Goal: Task Accomplishment & Management: Manage account settings

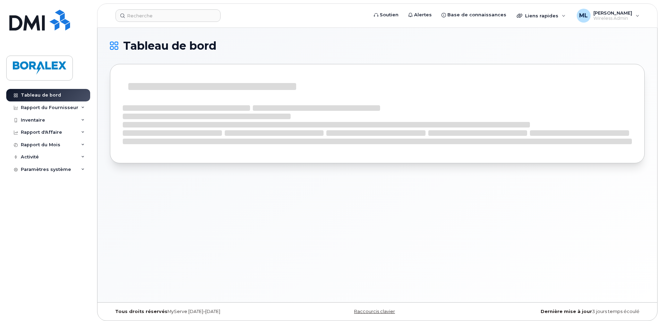
click at [0, 320] on nordpass-portal at bounding box center [0, 324] width 0 height 0
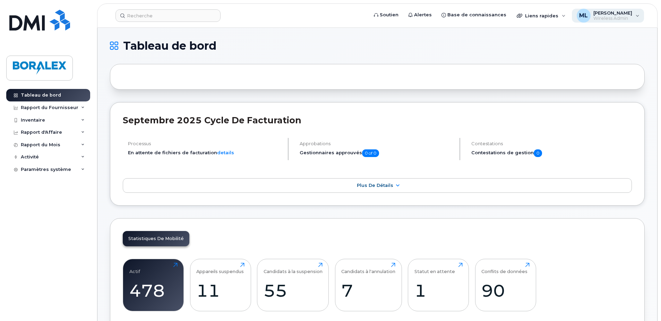
click at [636, 14] on div "ML Mario Lessard Wireless Admin" at bounding box center [608, 16] width 73 height 14
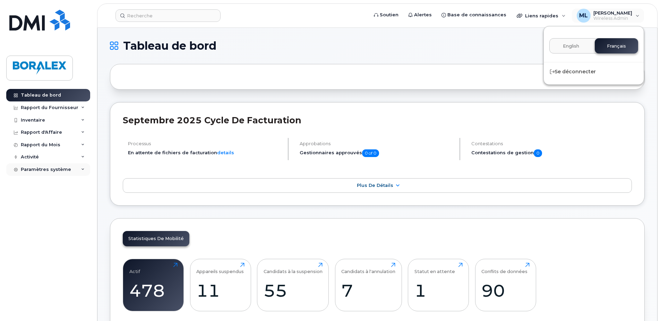
click at [70, 170] on div "Paramètres système" at bounding box center [48, 169] width 84 height 12
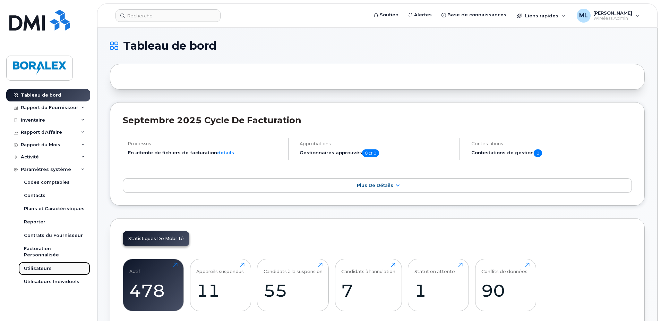
click at [43, 265] on div "Utilisateurs" at bounding box center [38, 268] width 28 height 6
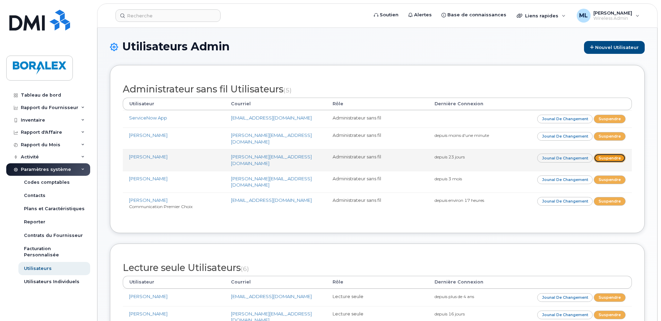
click at [606, 162] on link "Suspendre" at bounding box center [610, 157] width 32 height 9
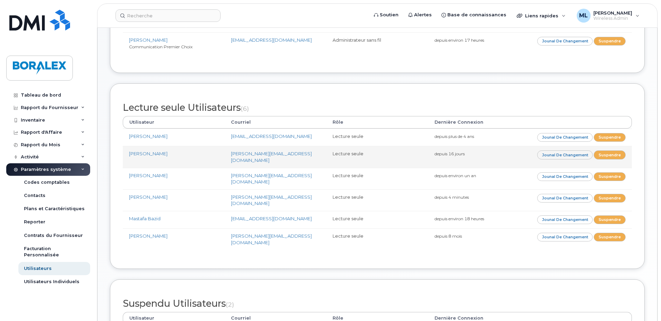
scroll to position [173, 0]
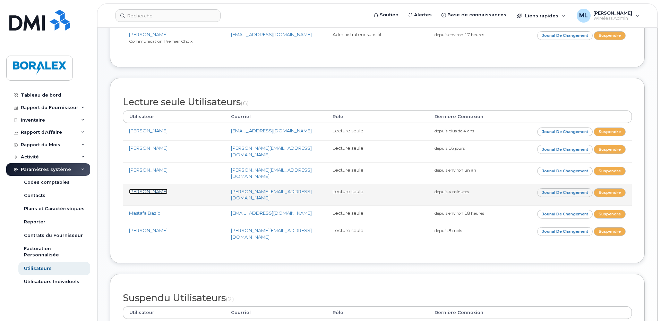
click at [167, 194] on link "[PERSON_NAME]" at bounding box center [148, 191] width 39 height 6
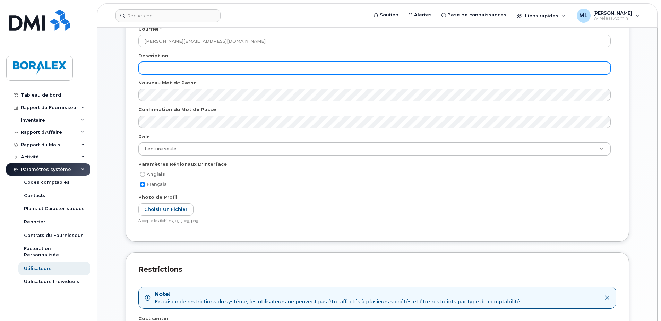
scroll to position [104, 0]
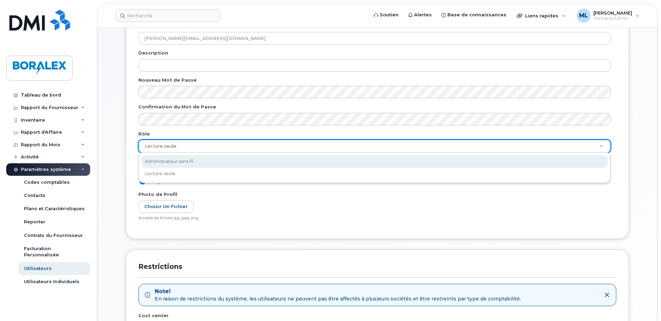
select select "wireless_admin"
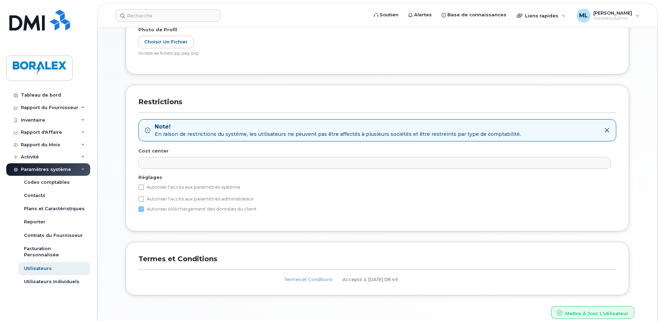
scroll to position [301, 0]
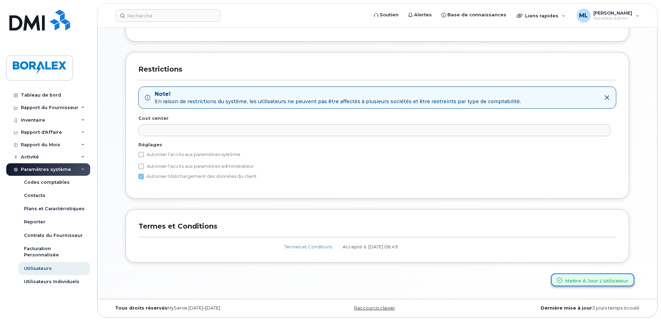
click at [583, 277] on button "Mettre à jour l'utilisateur" at bounding box center [592, 279] width 83 height 13
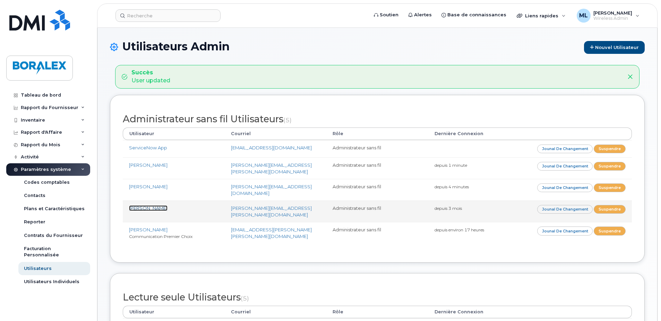
click at [152, 211] on link "[PERSON_NAME]" at bounding box center [148, 208] width 39 height 6
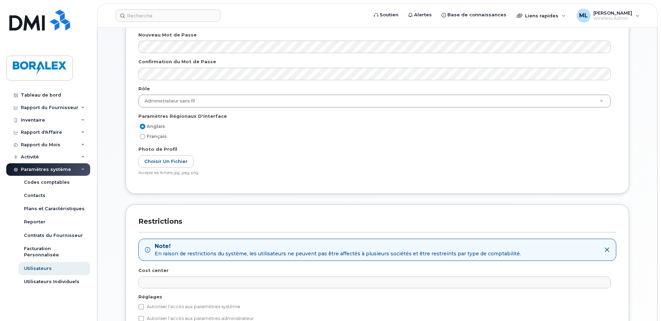
scroll to position [139, 0]
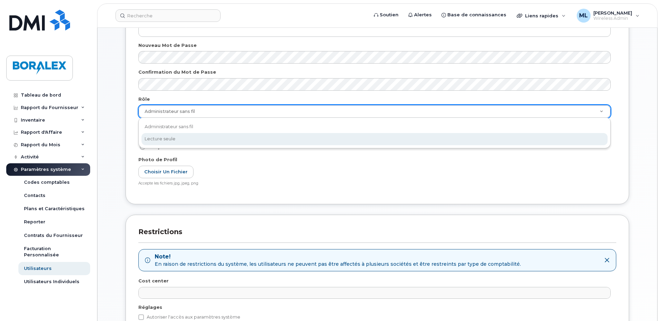
select select "read_only"
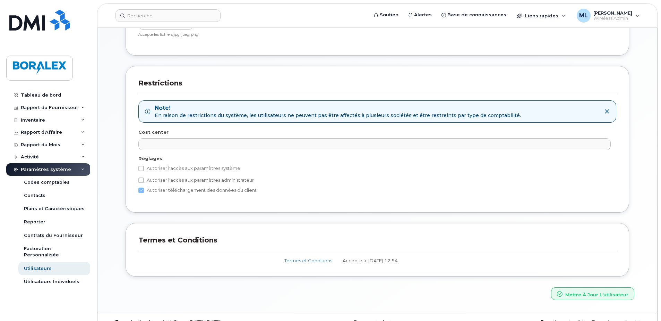
scroll to position [301, 0]
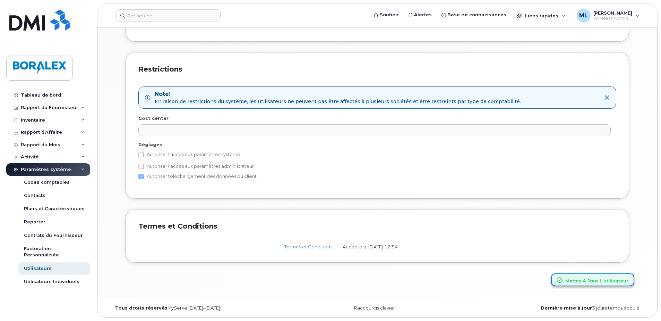
click at [572, 276] on button "Mettre à jour l'utilisateur" at bounding box center [592, 279] width 83 height 13
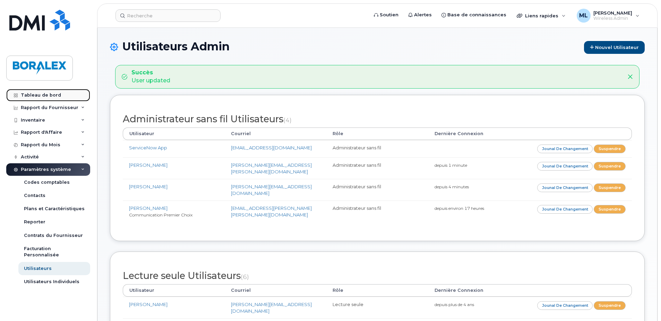
click at [35, 92] on link "Tableau de bord" at bounding box center [48, 95] width 84 height 12
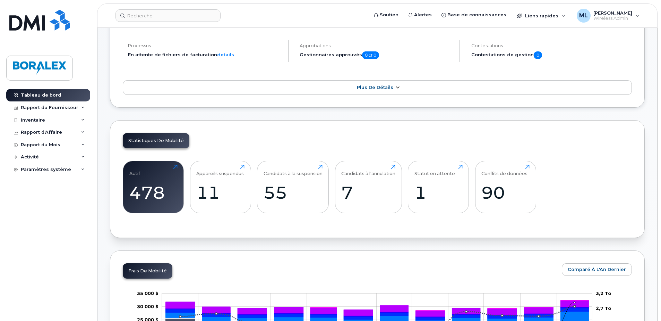
scroll to position [243, 0]
